Goal: Register for event/course

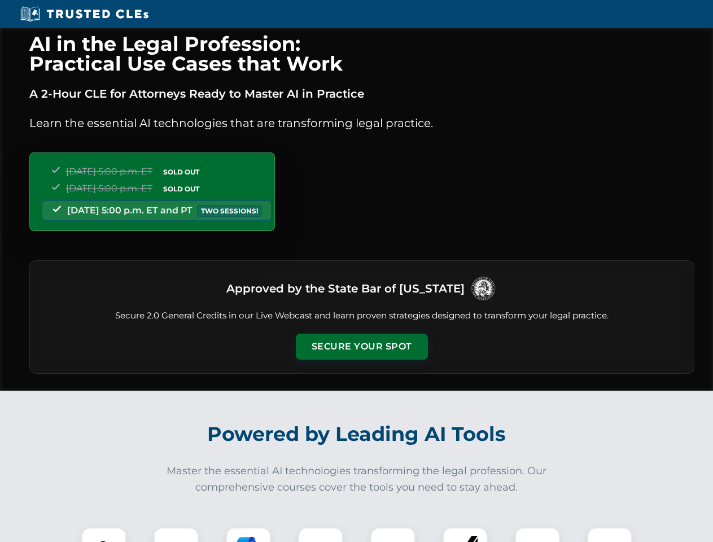
click at [361, 347] on button "Secure Your Spot" at bounding box center [362, 347] width 132 height 26
